Goal: Task Accomplishment & Management: Use online tool/utility

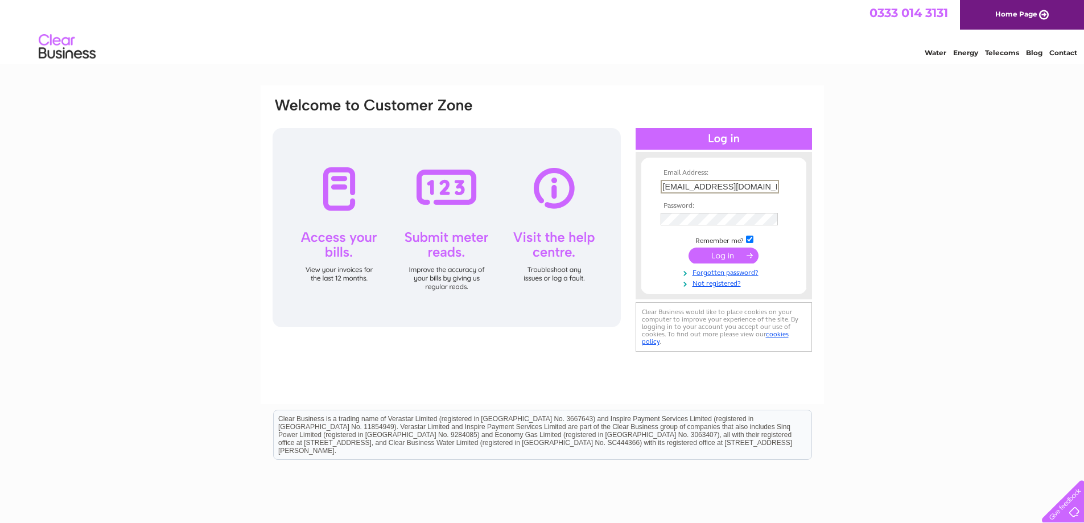
click at [684, 188] on input "office@thearchinn.co.uk" at bounding box center [719, 187] width 118 height 14
type input "chalmers1981@yahoo.co.uk"
click at [726, 256] on input "submit" at bounding box center [723, 254] width 70 height 16
drag, startPoint x: 708, startPoint y: 188, endPoint x: 690, endPoint y: 188, distance: 17.6
click at [690, 188] on input "office@thearchinn.co.uk" at bounding box center [719, 187] width 118 height 14
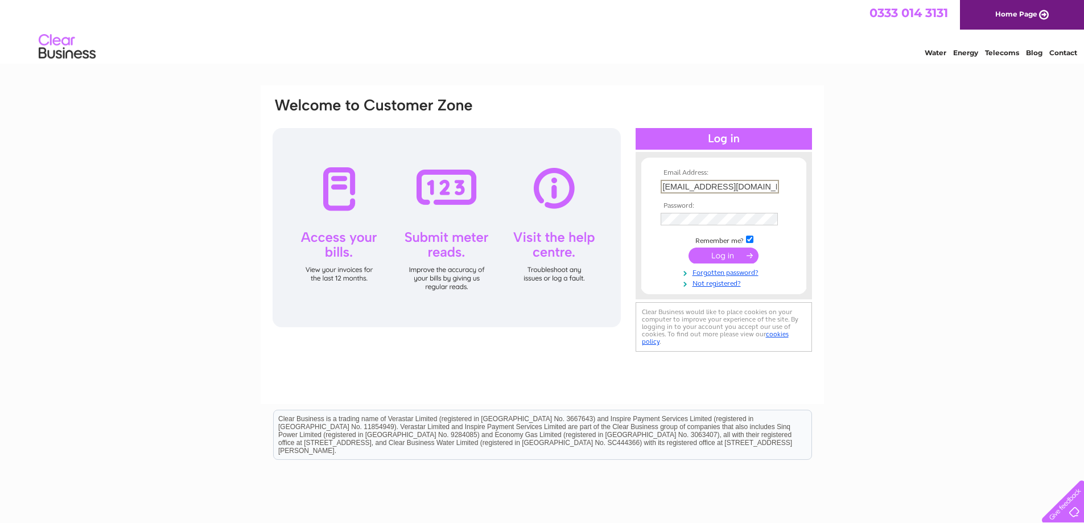
type input "info@highlandliquorcompany.com"
click at [732, 273] on link "Forgotten password?" at bounding box center [724, 270] width 129 height 11
click at [718, 257] on input "submit" at bounding box center [723, 254] width 70 height 16
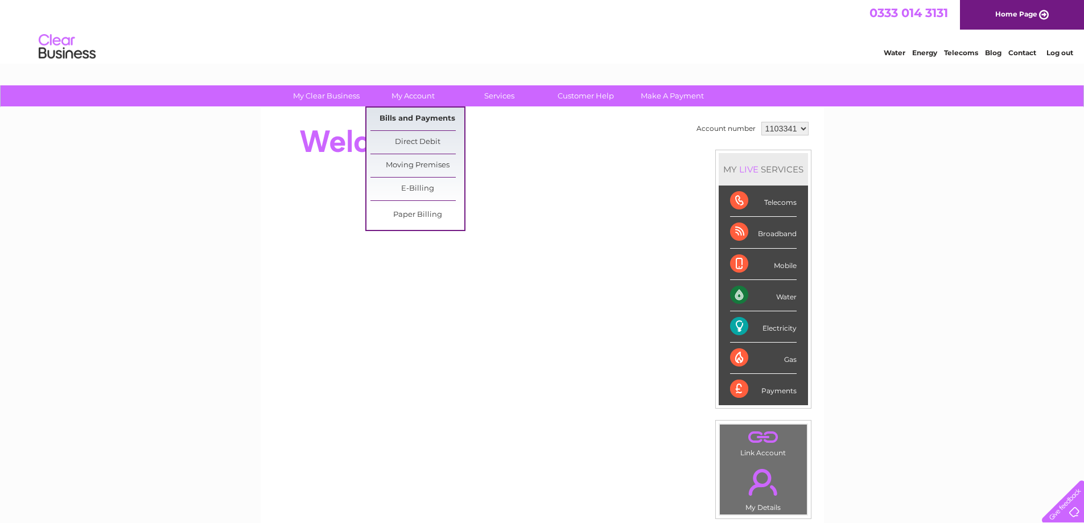
click at [436, 112] on link "Bills and Payments" at bounding box center [417, 119] width 94 height 23
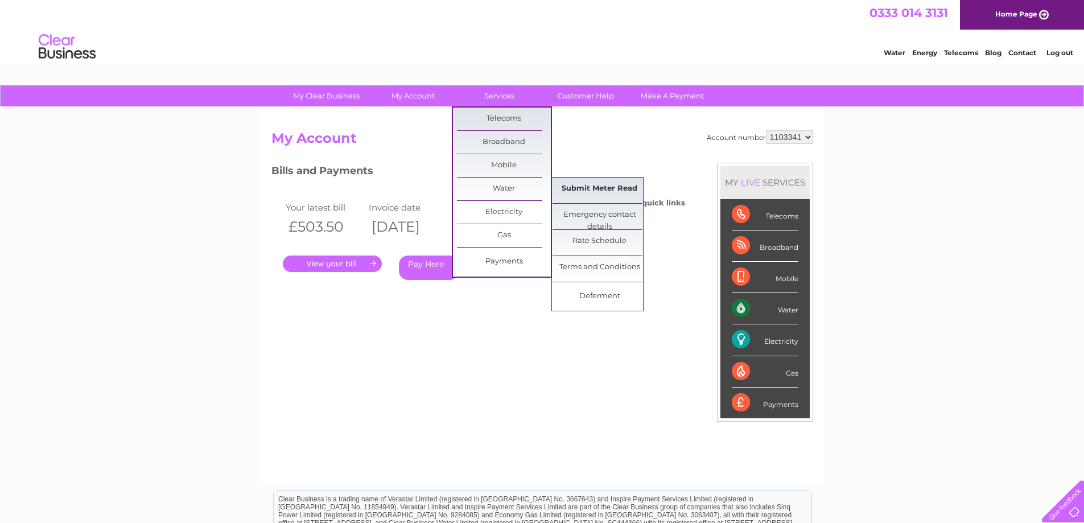
click at [595, 184] on link "Submit Meter Read" at bounding box center [599, 188] width 94 height 23
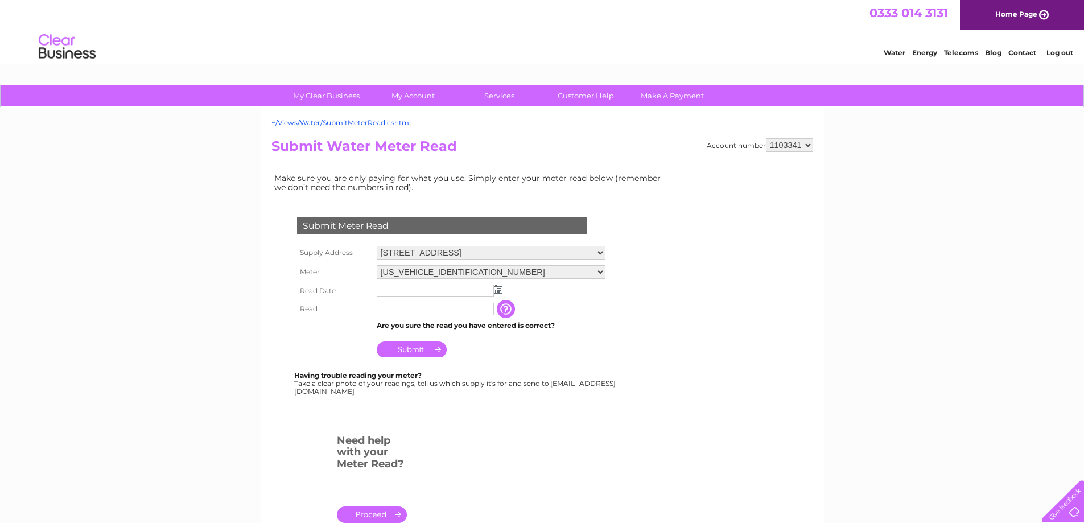
click at [483, 256] on select "8, Latheron Centre, Latheron Lane, Ullapool, IV26 2XB 55B High Street, Fort Wil…" at bounding box center [491, 253] width 229 height 14
select select "569204"
click at [377, 246] on select "8, Latheron Centre, Latheron Lane, Ullapool, IV26 2XB 55B High Street, Fort Wil…" at bounding box center [491, 253] width 229 height 15
click at [498, 291] on img at bounding box center [498, 288] width 9 height 9
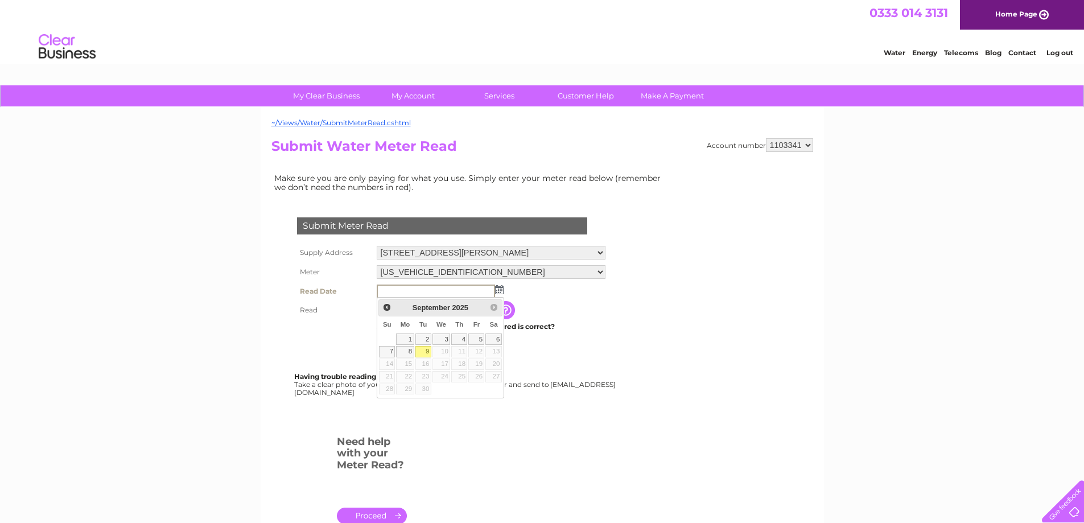
click at [423, 349] on link "9" at bounding box center [423, 351] width 16 height 11
type input "2025/09/09"
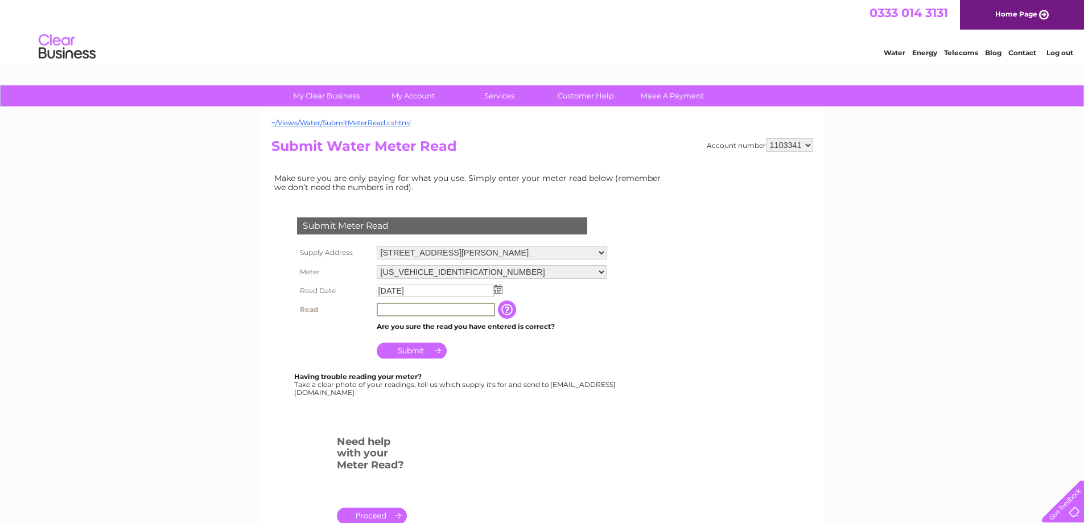
click at [411, 310] on input "text" at bounding box center [436, 310] width 118 height 14
type input "286"
click at [400, 349] on input "Submit" at bounding box center [412, 349] width 70 height 16
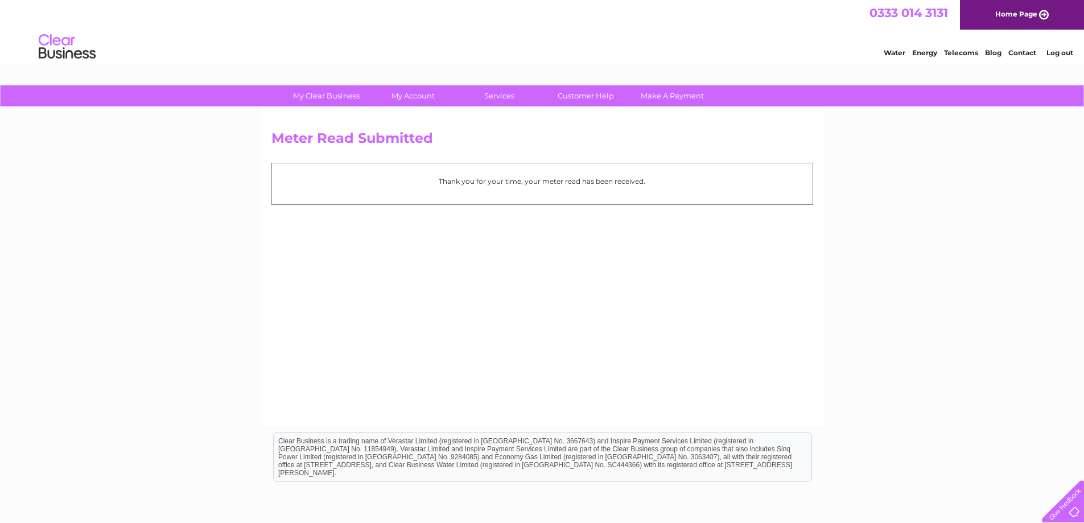
click at [1057, 57] on li "Log out" at bounding box center [1060, 53] width 34 height 14
click at [1057, 53] on link "Log out" at bounding box center [1059, 52] width 27 height 9
